Goal: Task Accomplishment & Management: Use online tool/utility

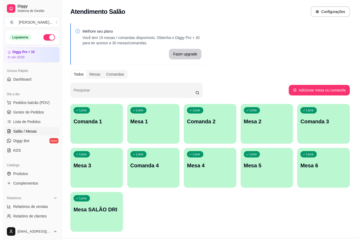
scroll to position [35, 0]
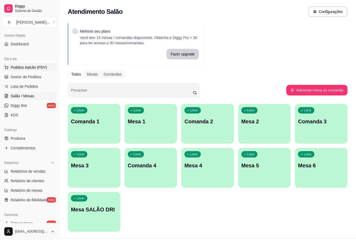
click at [26, 68] on span "Pedidos balcão (PDV)" at bounding box center [29, 67] width 37 height 5
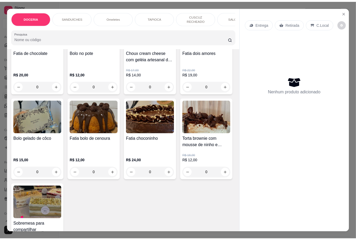
scroll to position [176, 0]
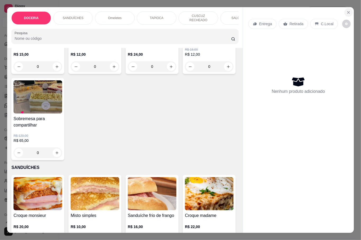
click at [347, 11] on icon "Close" at bounding box center [349, 12] width 4 height 4
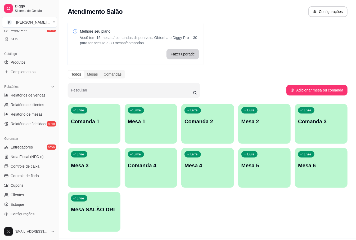
scroll to position [35, 0]
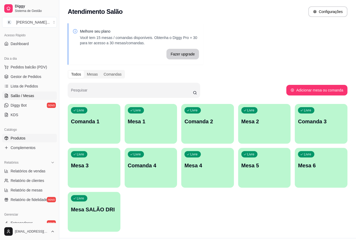
click at [22, 140] on span "Produtos" at bounding box center [18, 137] width 15 height 5
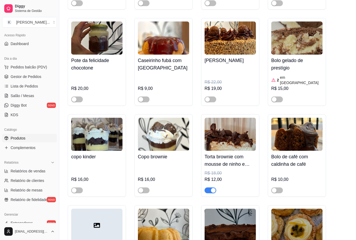
scroll to position [1165, 0]
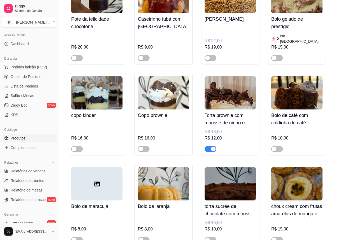
click at [210, 146] on span "button" at bounding box center [211, 149] width 12 height 6
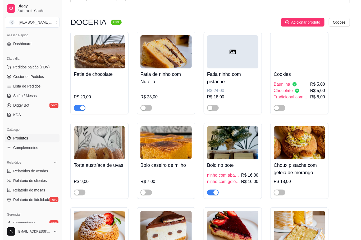
scroll to position [35, 0]
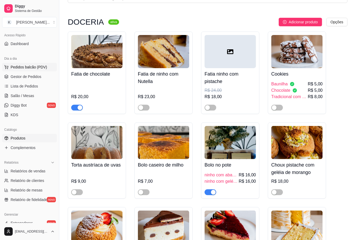
click at [29, 64] on button "Pedidos balcão (PDV)" at bounding box center [29, 67] width 55 height 8
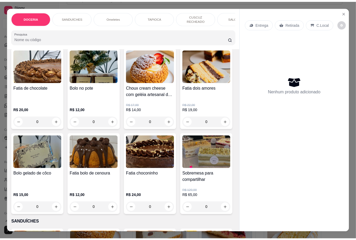
scroll to position [106, 0]
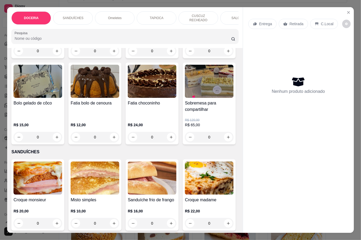
click at [344, 7] on div "Entrega Retirada C.Local Nenhum produto adicionado" at bounding box center [298, 115] width 111 height 217
click at [347, 10] on icon "Close" at bounding box center [349, 12] width 4 height 4
